Goal: Information Seeking & Learning: Learn about a topic

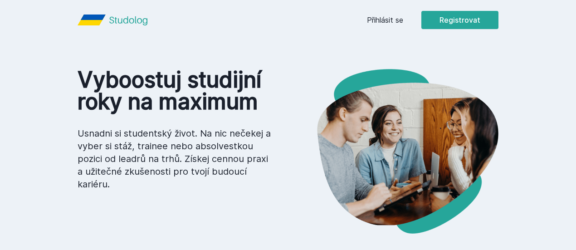
click at [403, 18] on link "Přihlásit se" at bounding box center [385, 20] width 36 height 11
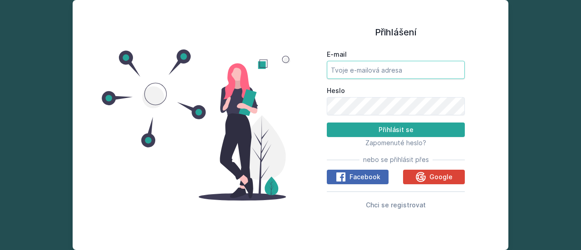
type input "[EMAIL_ADDRESS][DOMAIN_NAME]"
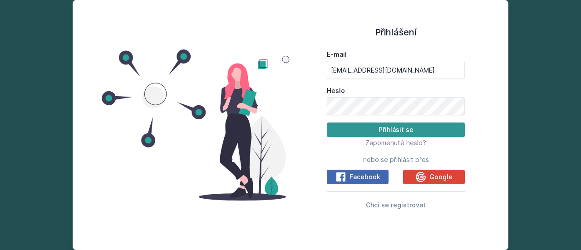
click at [396, 132] on button "Přihlásit se" at bounding box center [396, 130] width 138 height 15
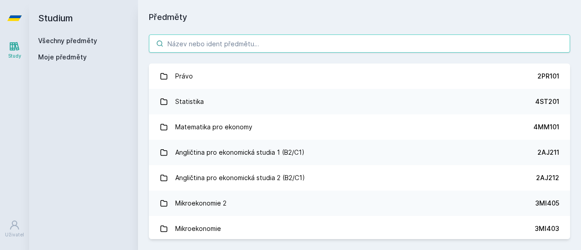
click at [237, 45] on input "search" at bounding box center [359, 43] width 421 height 18
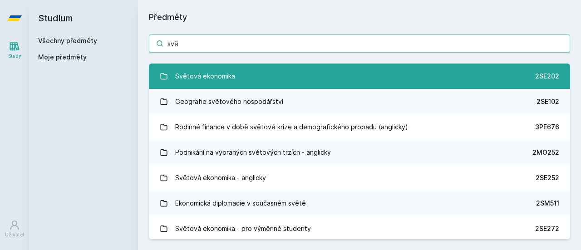
type input "svě"
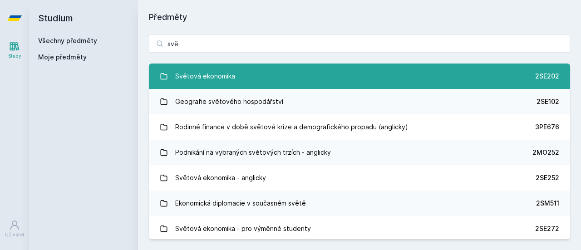
click at [239, 80] on link "Světová ekonomika 2SE202" at bounding box center [359, 76] width 421 height 25
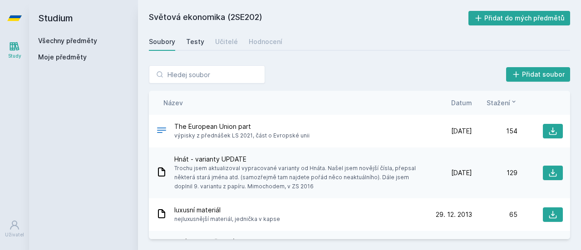
click at [198, 48] on link "Testy" at bounding box center [195, 42] width 18 height 18
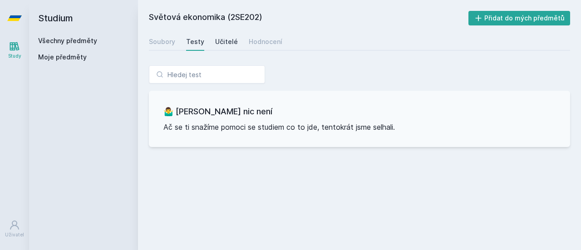
click at [219, 44] on div "Učitelé" at bounding box center [226, 41] width 23 height 9
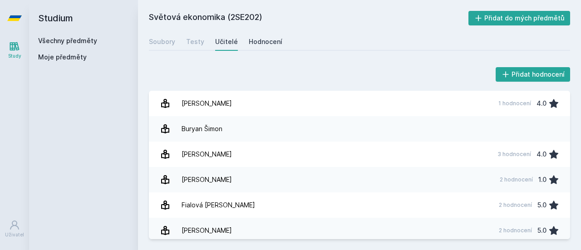
click at [258, 38] on div "Hodnocení" at bounding box center [266, 41] width 34 height 9
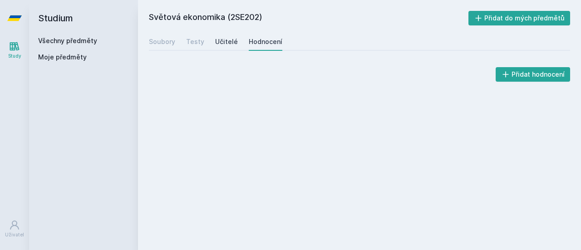
click at [226, 41] on div "Učitelé" at bounding box center [226, 41] width 23 height 9
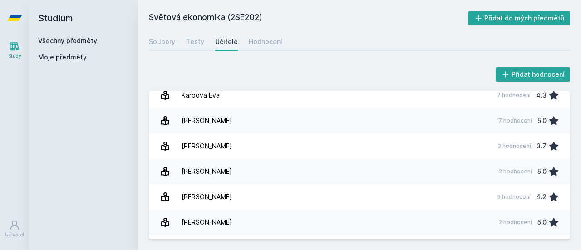
scroll to position [316, 0]
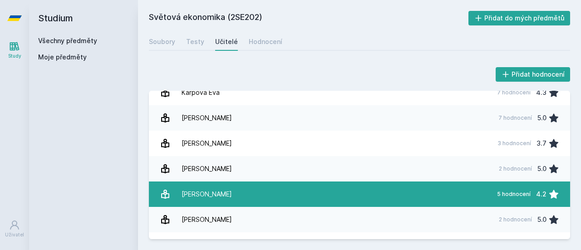
click at [306, 196] on link "[PERSON_NAME] 5 hodnocení 4.2" at bounding box center [359, 194] width 421 height 25
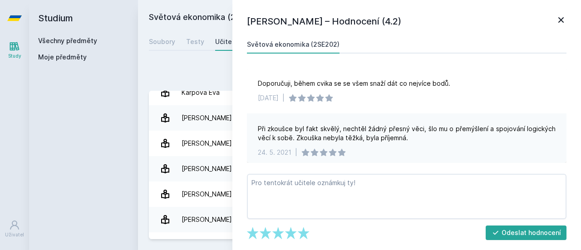
click at [563, 22] on icon at bounding box center [560, 19] width 5 height 5
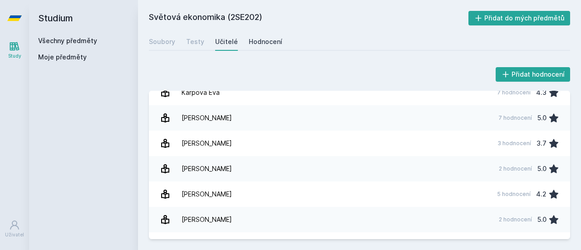
click at [259, 39] on div "Hodnocení" at bounding box center [266, 41] width 34 height 9
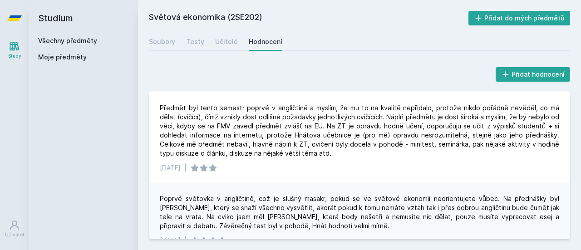
scroll to position [412, 0]
